Goal: Task Accomplishment & Management: Manage account settings

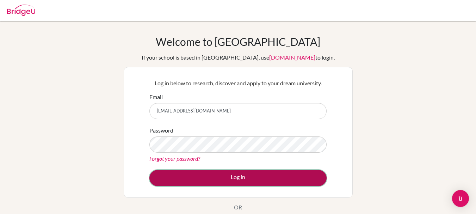
click at [214, 176] on button "Log in" at bounding box center [237, 178] width 177 height 16
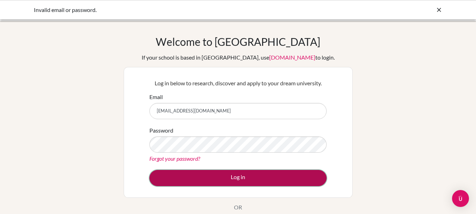
click at [226, 184] on button "Log in" at bounding box center [237, 178] width 177 height 16
click at [239, 175] on button "Log in" at bounding box center [237, 178] width 177 height 16
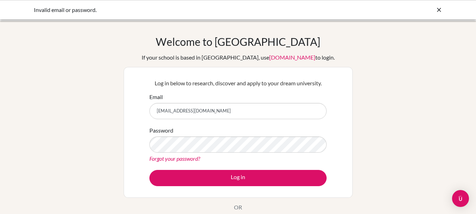
click at [269, 58] on link "[DOMAIN_NAME]" at bounding box center [292, 57] width 46 height 7
